Goal: Task Accomplishment & Management: Manage account settings

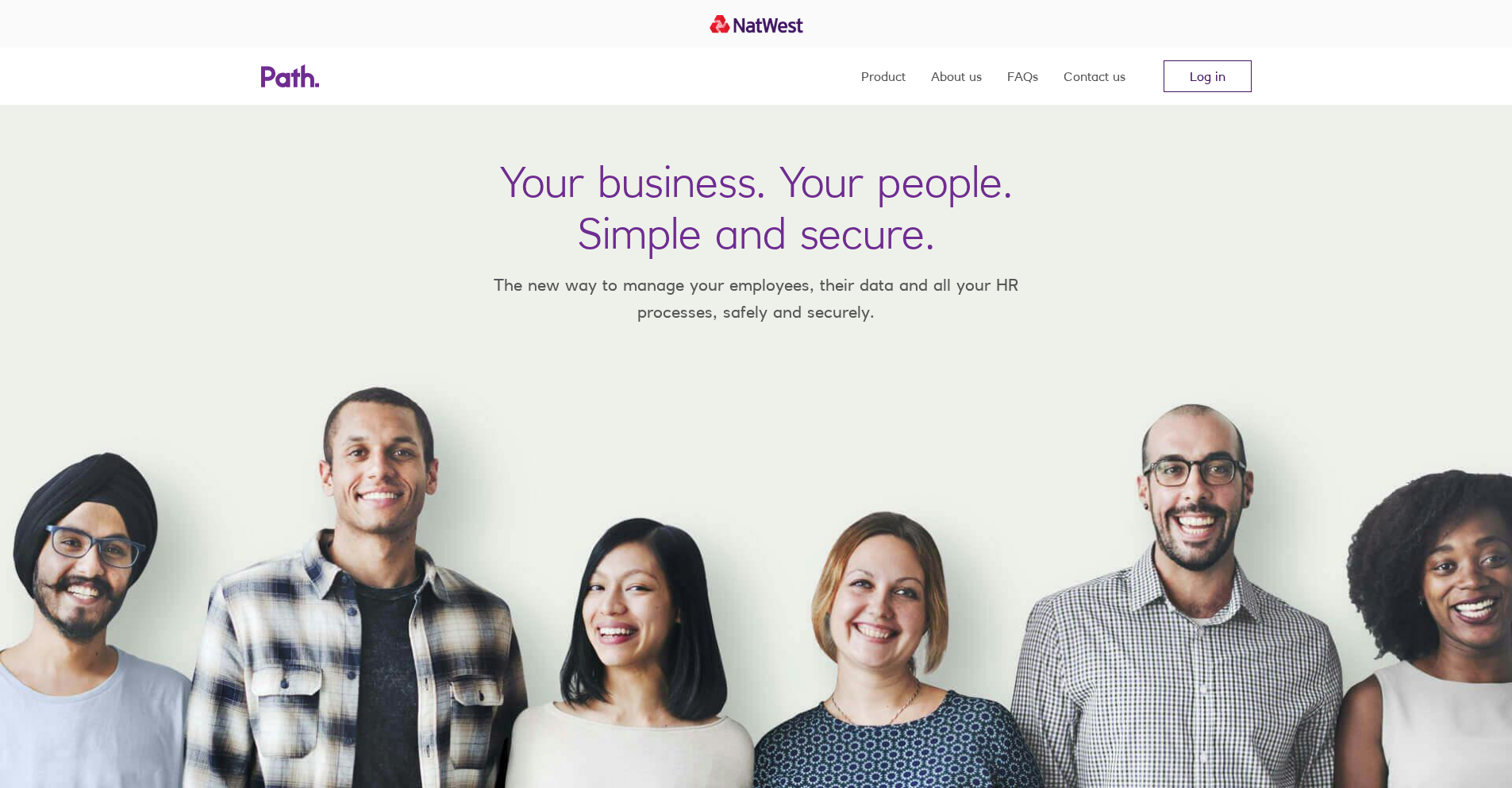
click at [1222, 75] on link "Log in" at bounding box center [1208, 75] width 88 height 31
click at [1197, 77] on link "Log in" at bounding box center [1208, 75] width 88 height 31
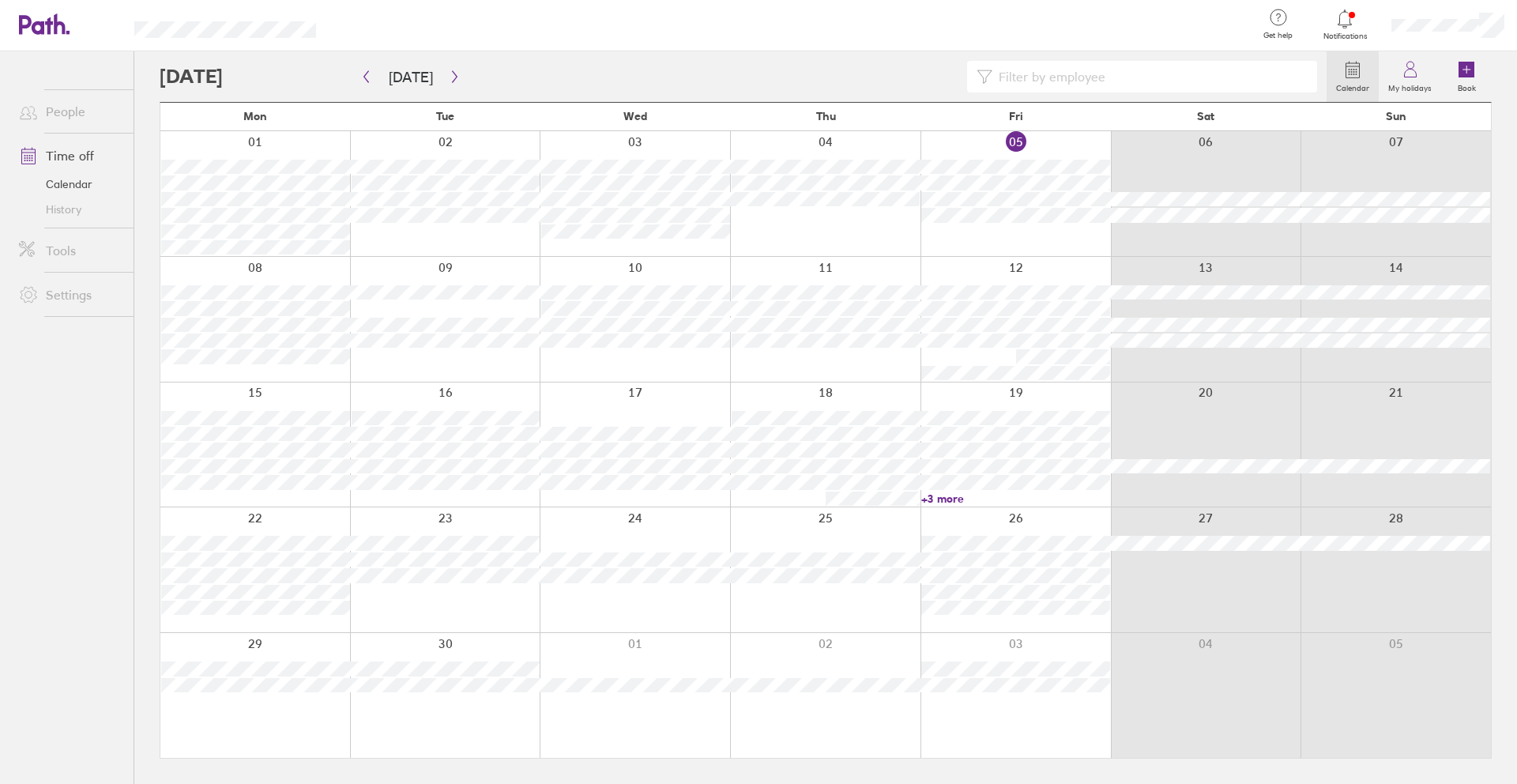
click at [1357, 82] on label "Calendar" at bounding box center [1352, 85] width 52 height 14
click at [1356, 83] on label "Calendar" at bounding box center [1352, 85] width 52 height 14
click at [1399, 73] on link "My holidays" at bounding box center [1410, 76] width 62 height 50
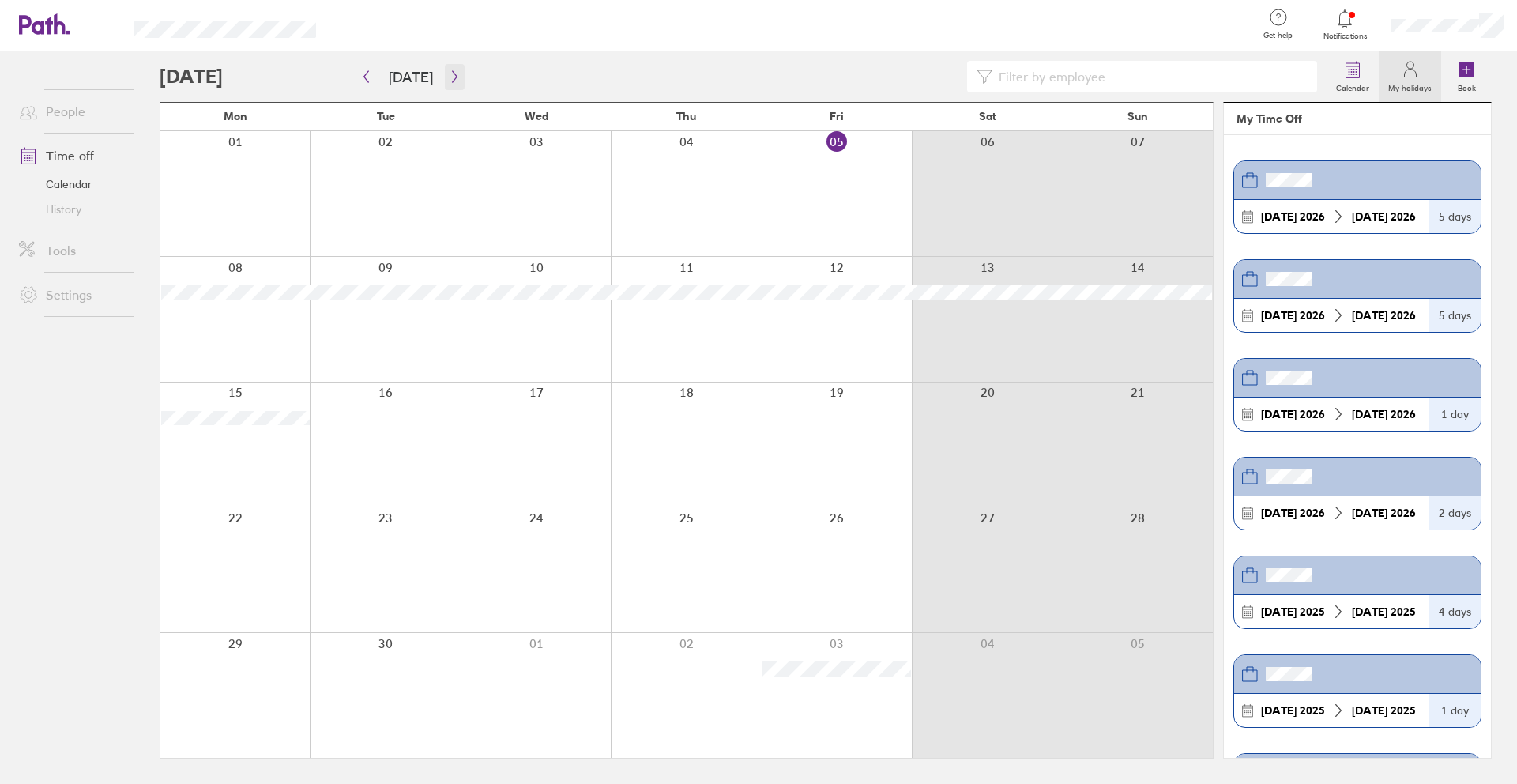
click at [452, 84] on button "button" at bounding box center [455, 78] width 20 height 27
click at [452, 81] on icon "button" at bounding box center [454, 77] width 5 height 12
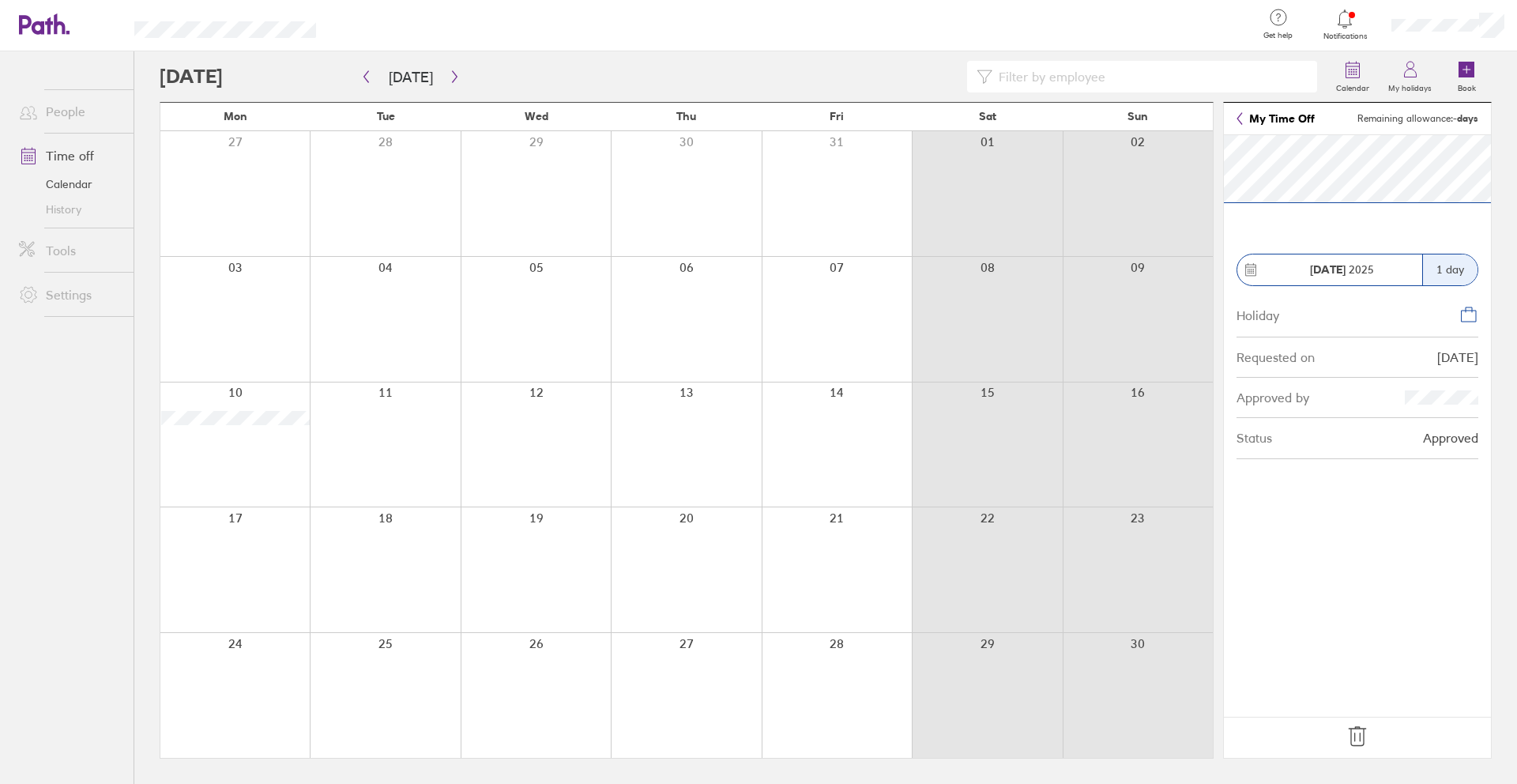
click at [1363, 733] on icon at bounding box center [1357, 737] width 17 height 19
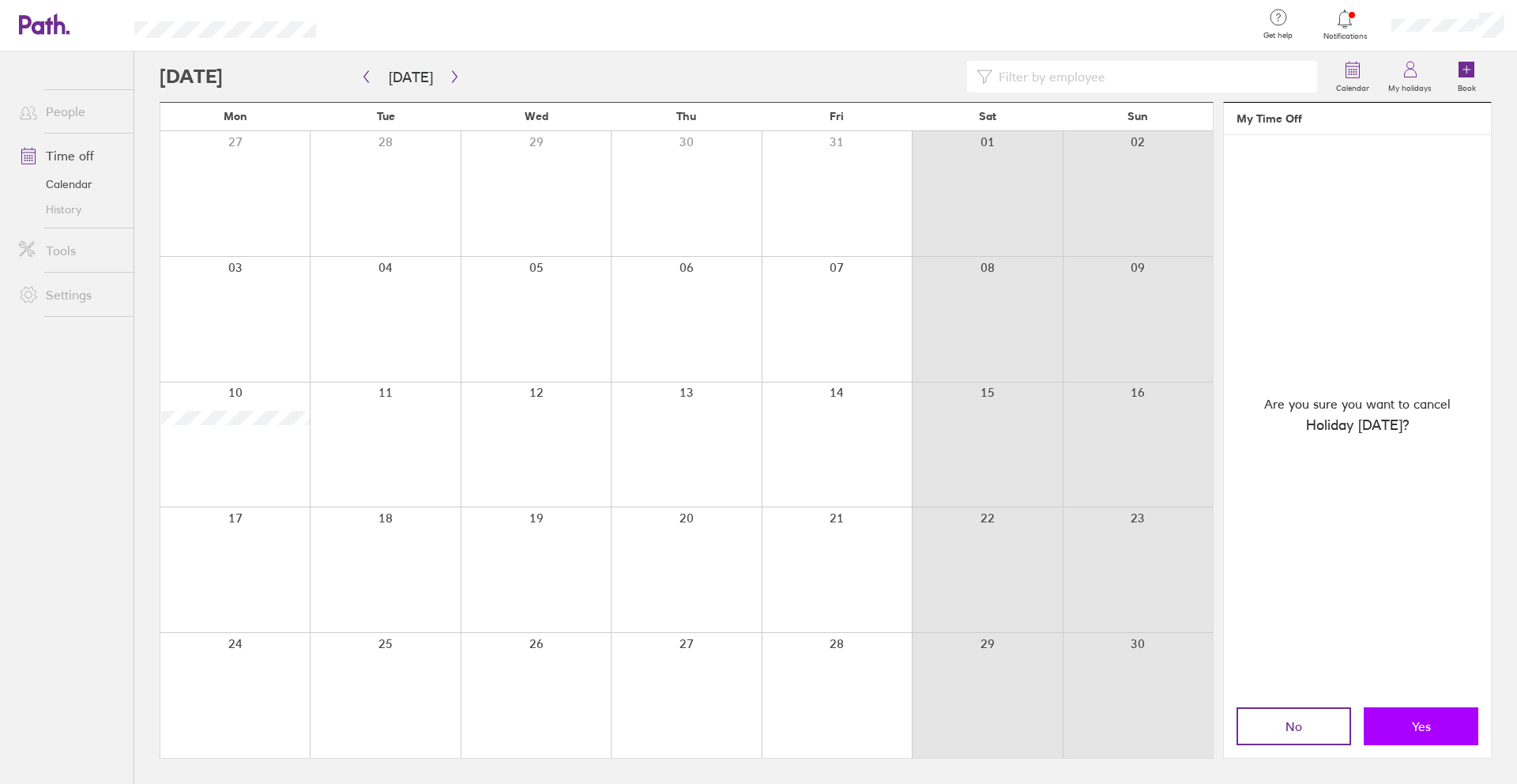
click at [1405, 724] on button "Yes" at bounding box center [1420, 726] width 115 height 38
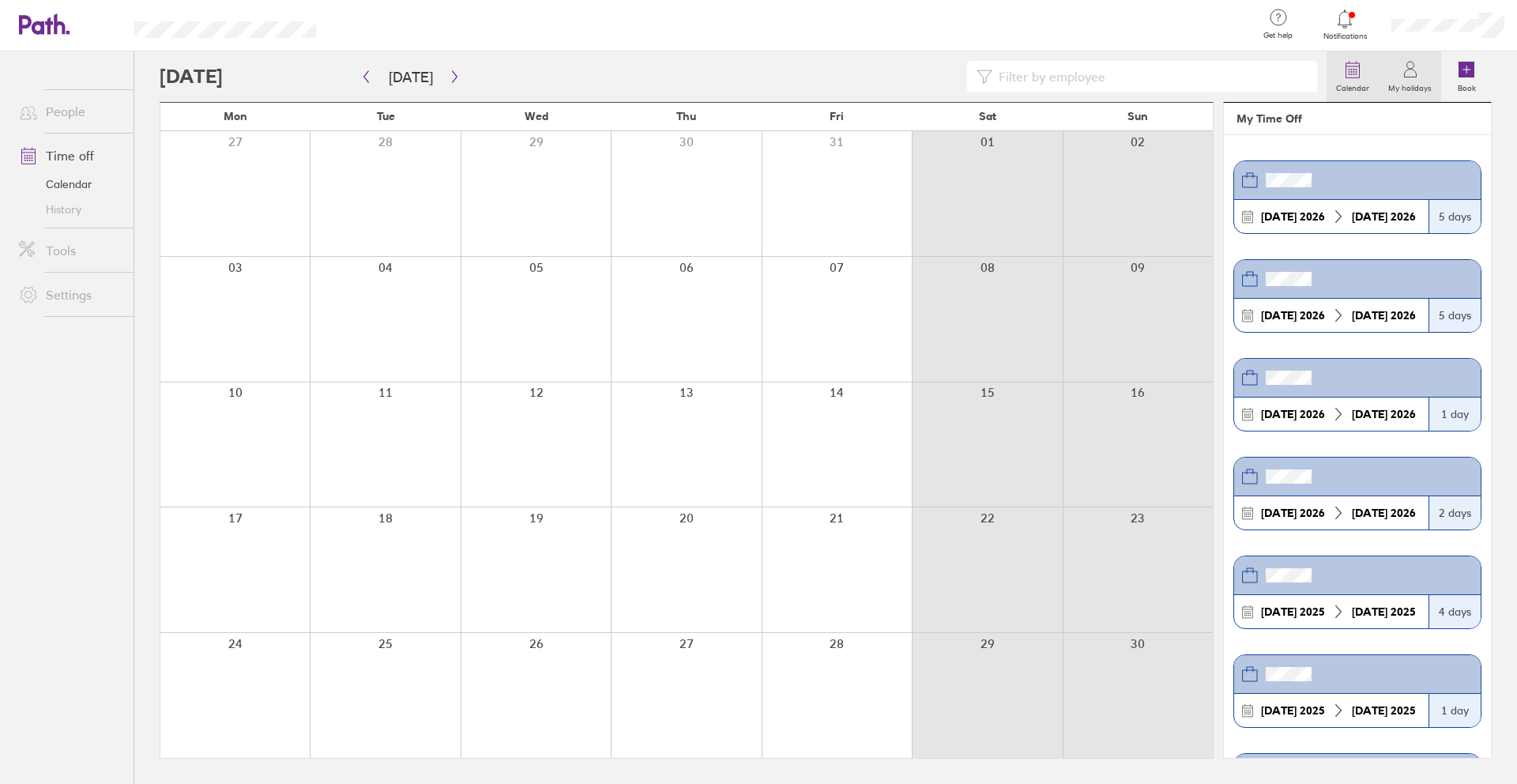
click at [1368, 74] on link "Calendar" at bounding box center [1352, 76] width 52 height 50
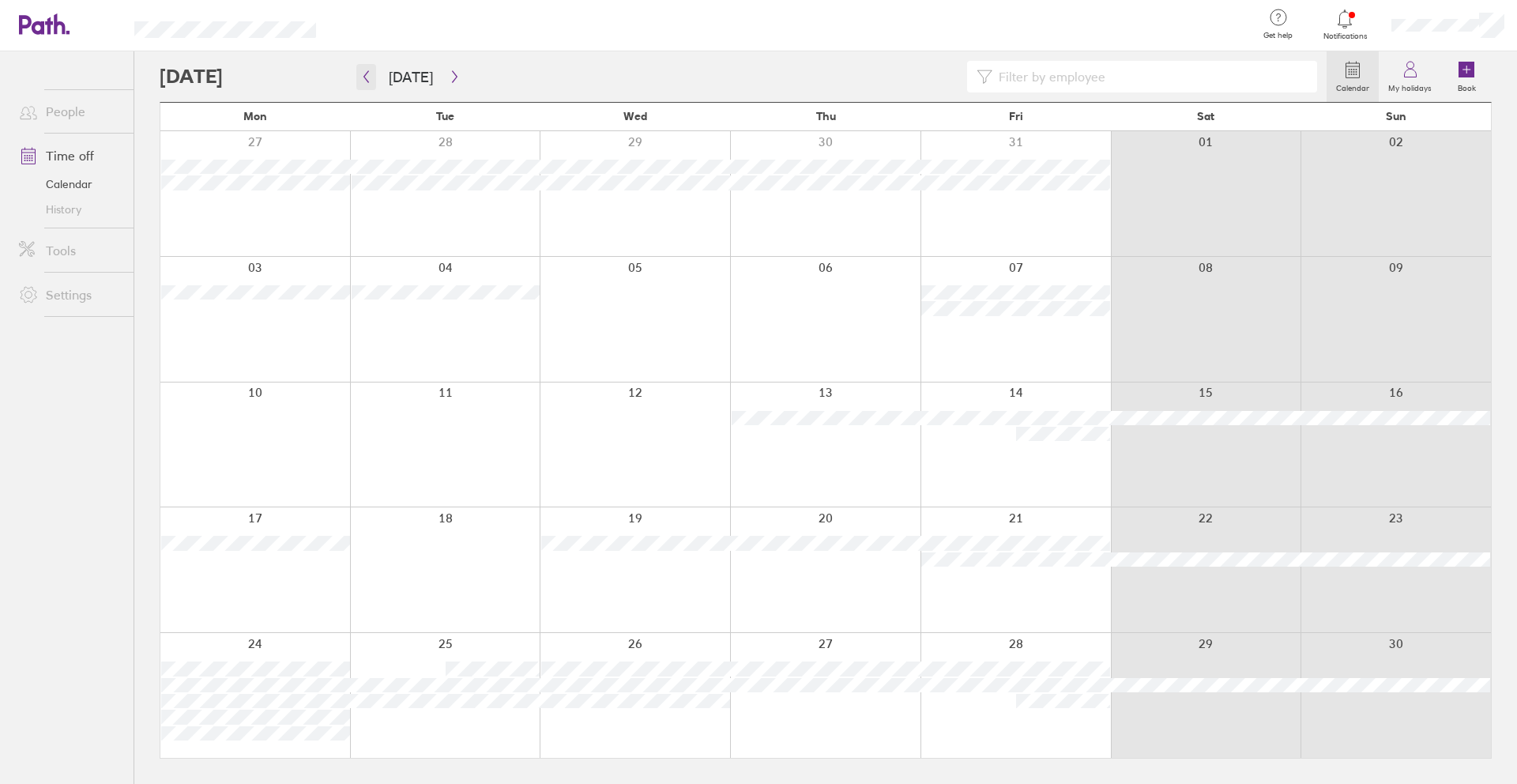
click at [370, 80] on icon "button" at bounding box center [366, 76] width 12 height 12
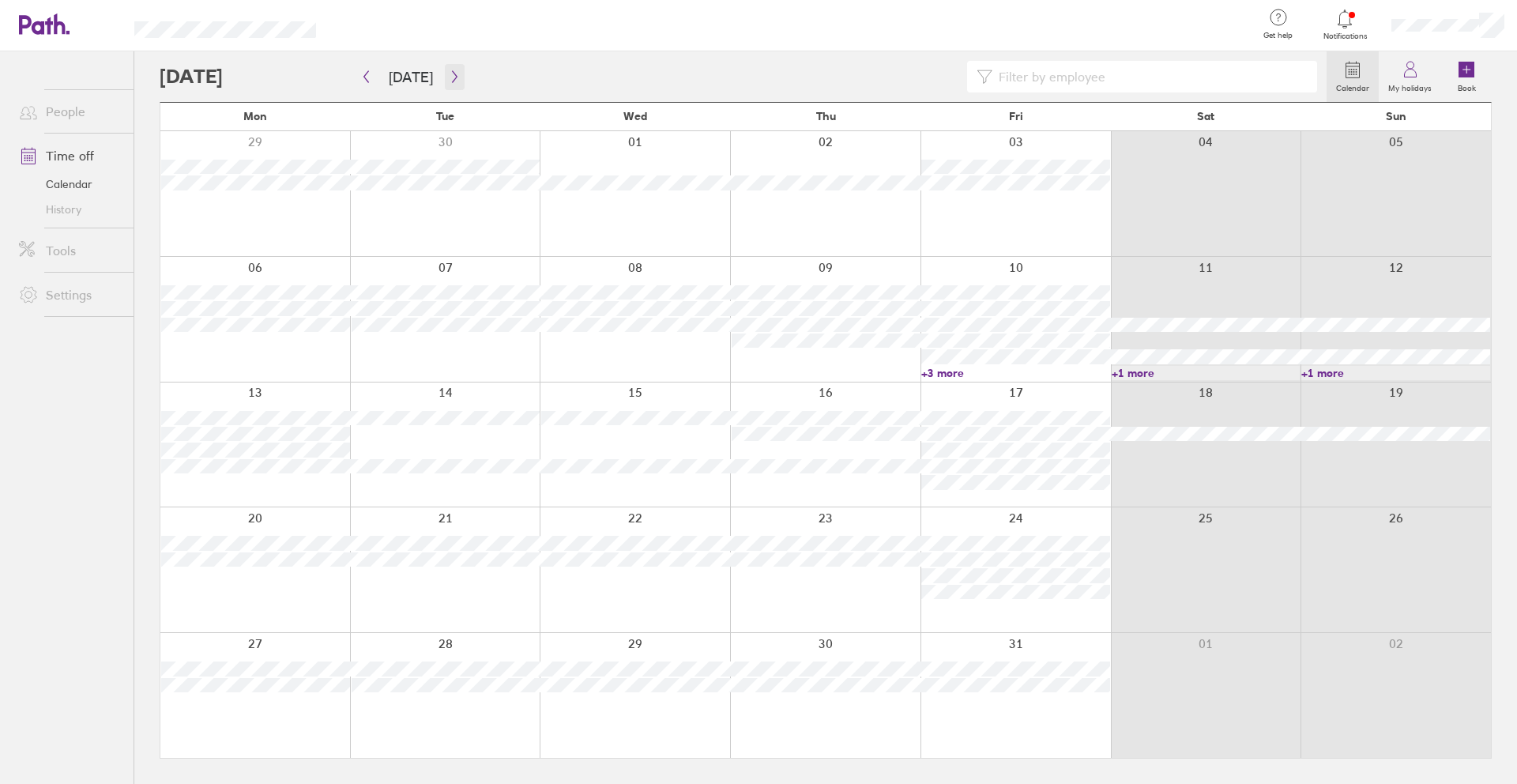
click at [449, 79] on icon "button" at bounding box center [455, 76] width 12 height 12
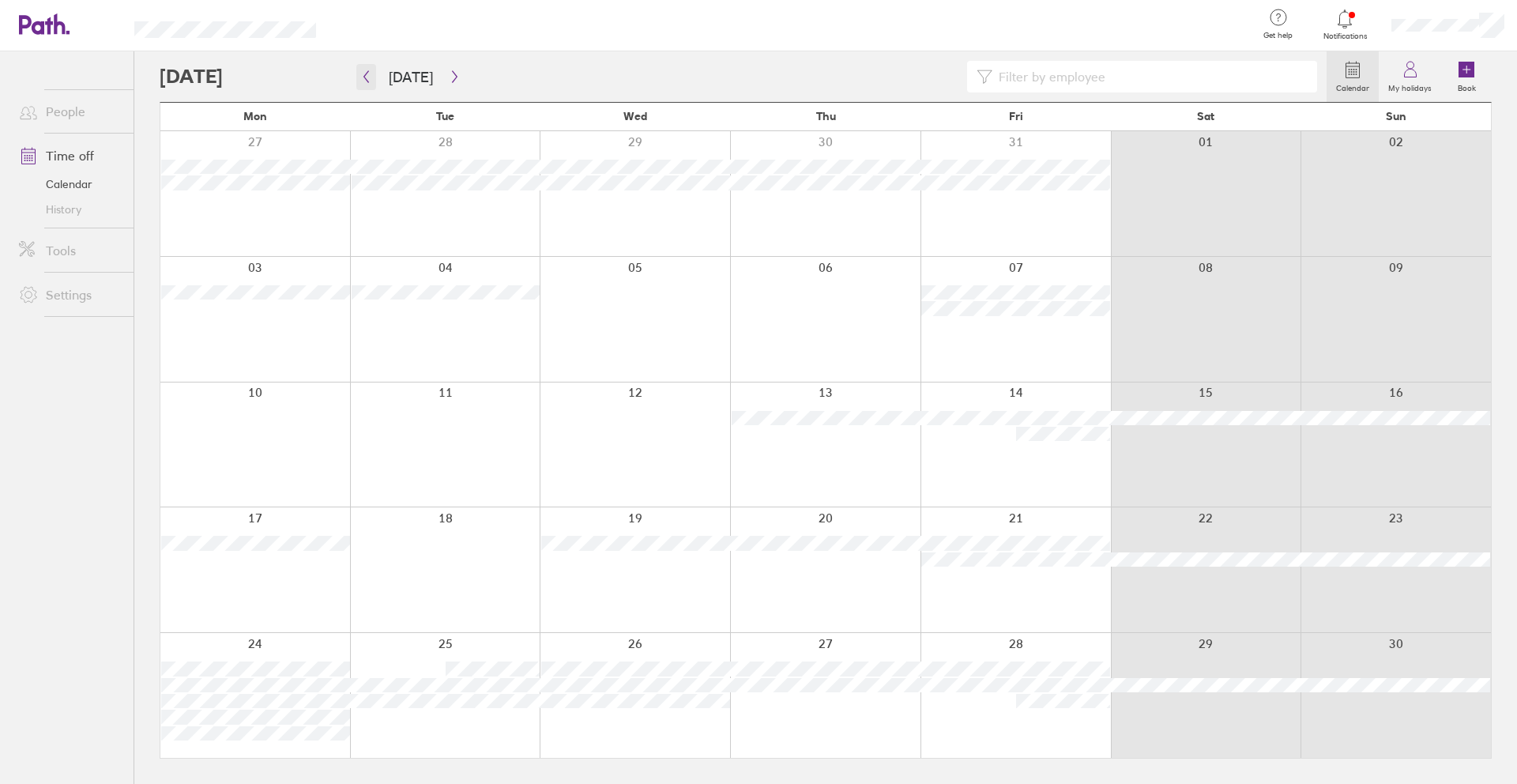
click at [372, 80] on button "button" at bounding box center [366, 78] width 20 height 27
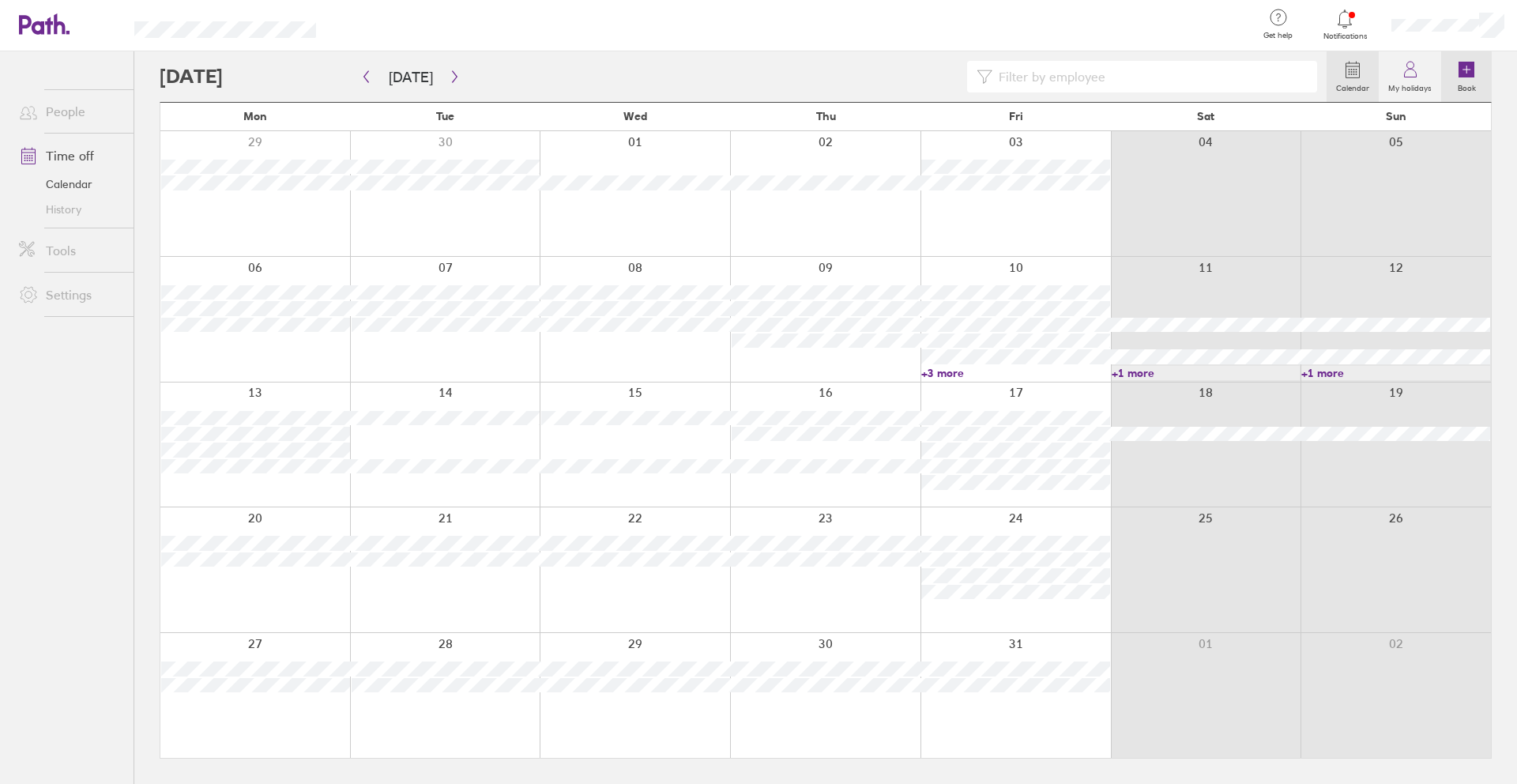
click at [1461, 74] on icon at bounding box center [1466, 69] width 16 height 16
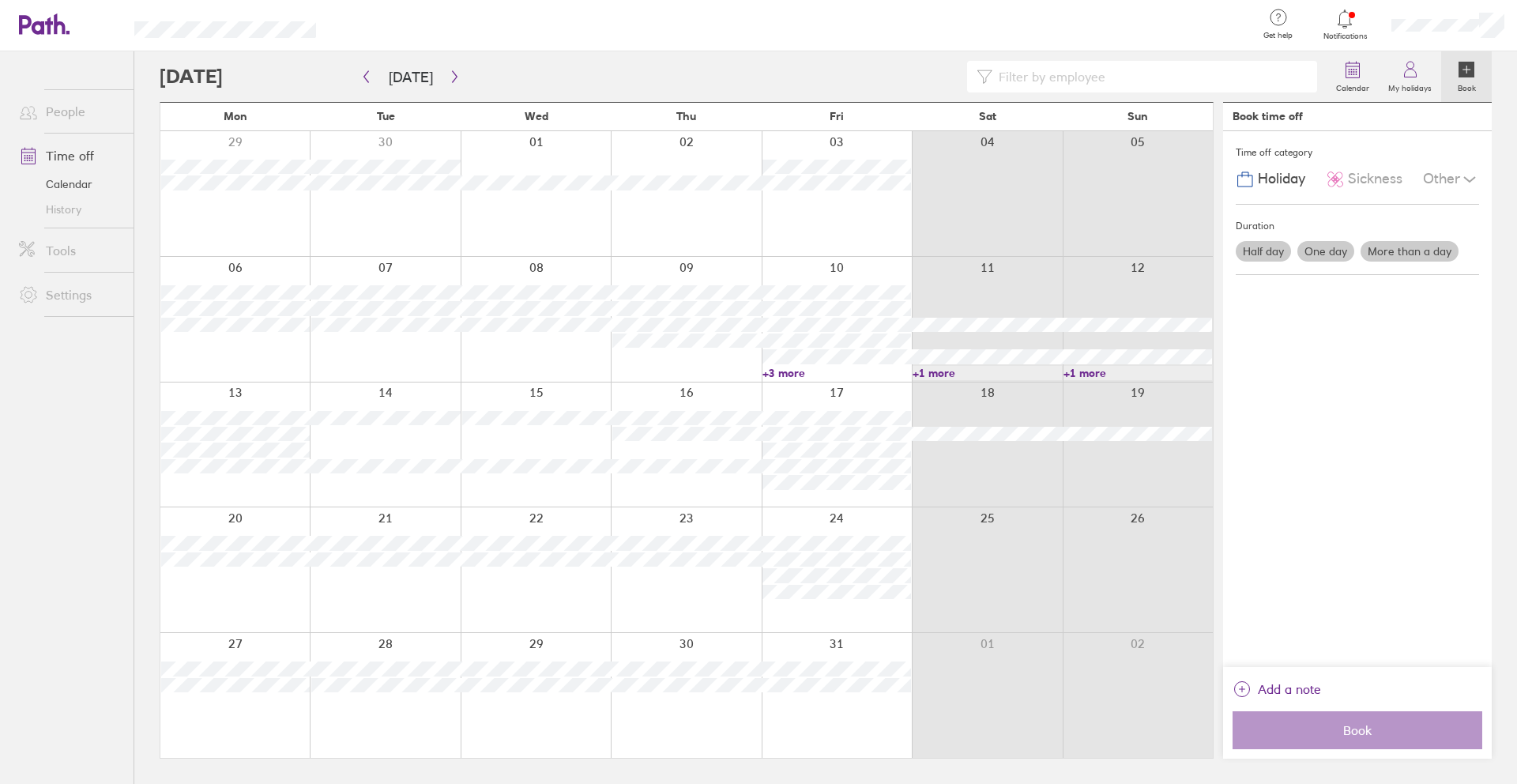
click at [1336, 250] on label "One day" at bounding box center [1326, 251] width 57 height 21
click at [0, 0] on input "One day" at bounding box center [0, 0] width 0 height 0
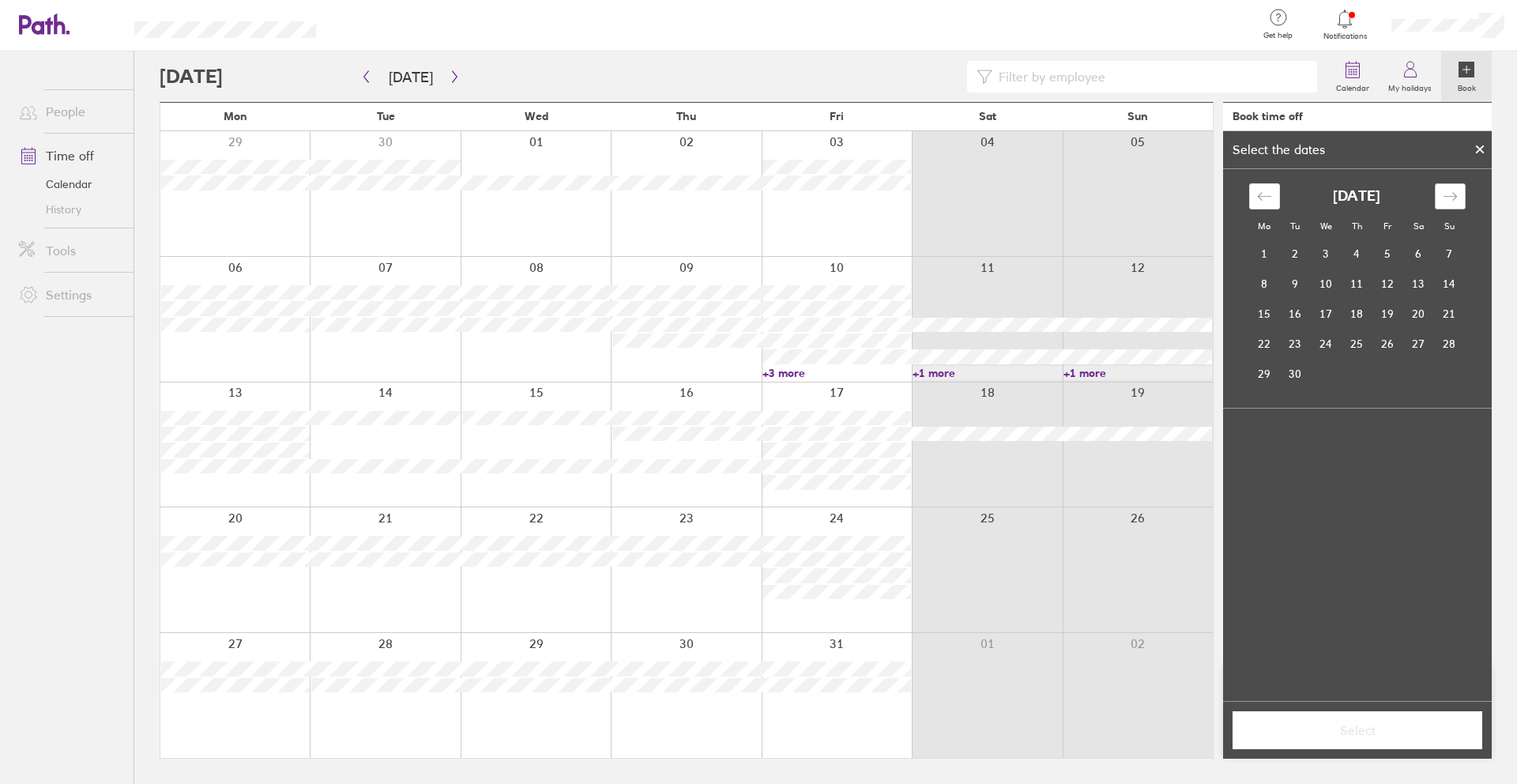
click at [1446, 195] on icon "Move forward to switch to the next month." at bounding box center [1450, 196] width 15 height 15
click at [1266, 374] on td "27" at bounding box center [1264, 374] width 31 height 30
click at [1354, 726] on span "Select" at bounding box center [1357, 729] width 227 height 14
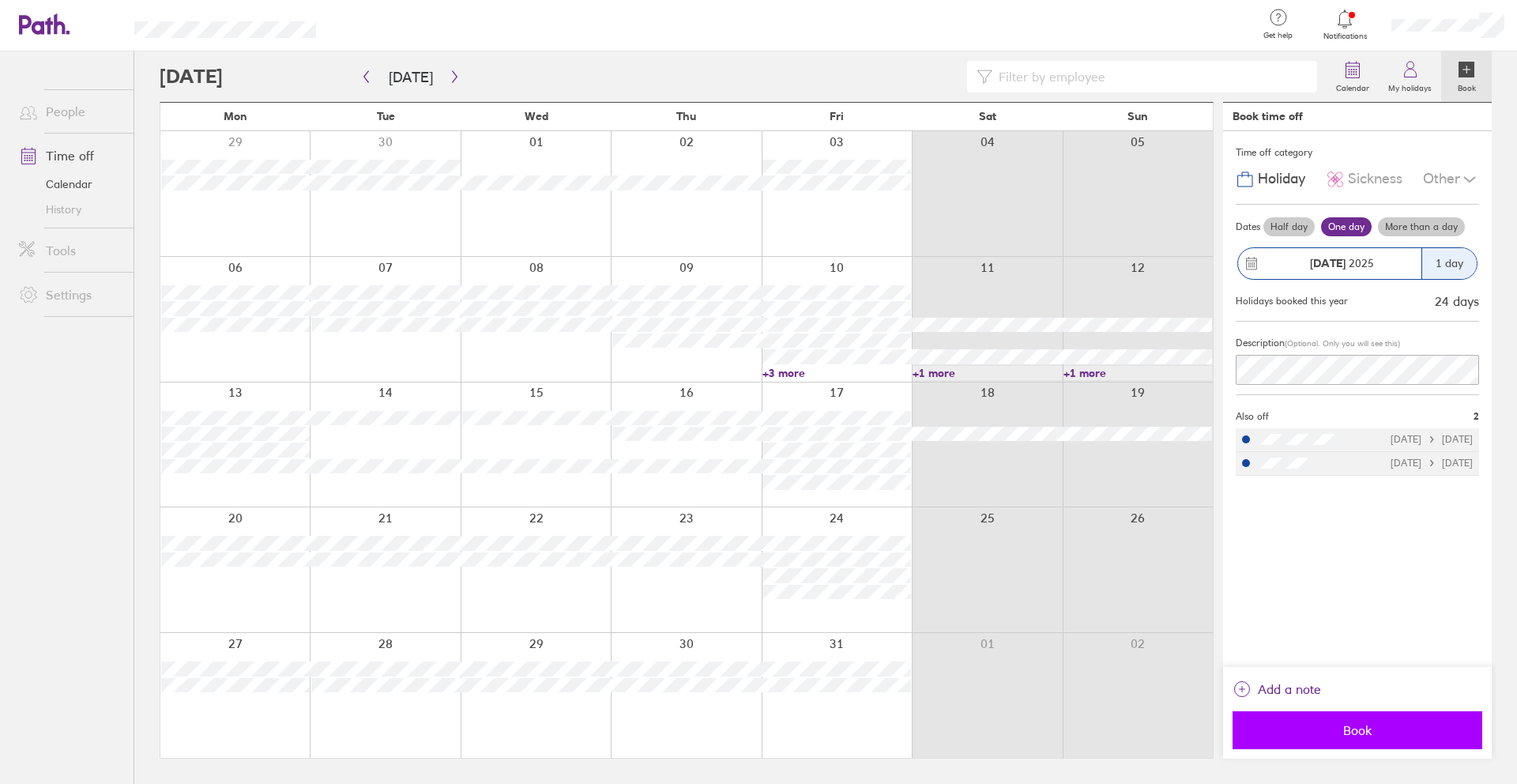
click at [1343, 734] on span "Book" at bounding box center [1357, 729] width 227 height 14
